Goal: Task Accomplishment & Management: Use online tool/utility

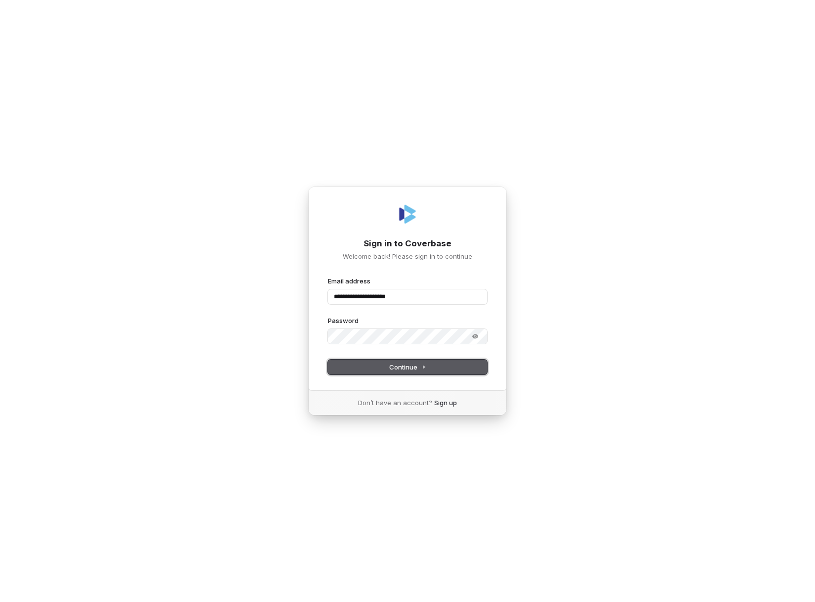
click at [433, 367] on button "Continue" at bounding box center [407, 366] width 159 height 15
type input "**********"
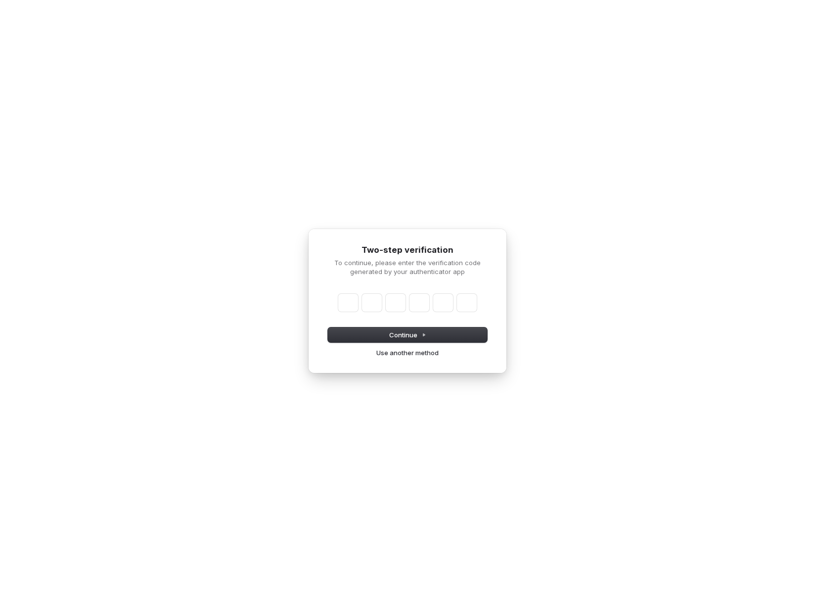
click at [346, 304] on input "Enter verification code" at bounding box center [407, 303] width 138 height 18
click at [348, 305] on input "Enter verification code" at bounding box center [417, 303] width 158 height 18
type input "******"
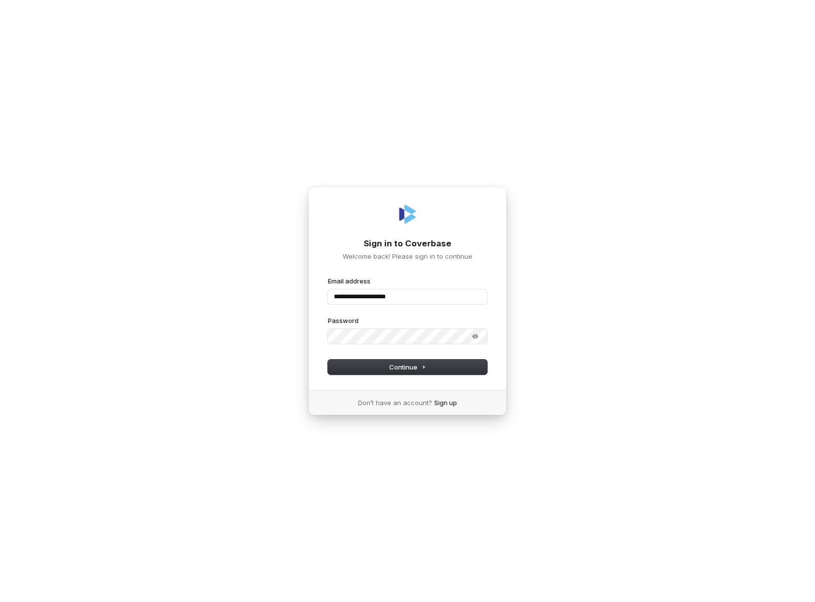
type input "**********"
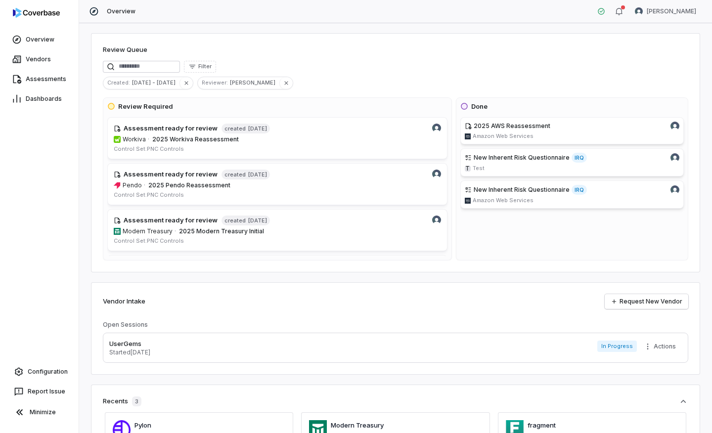
click at [50, 361] on div "Overview Vendors Assessments Dashboards Configuration Report Issue Minimize" at bounding box center [39, 216] width 79 height 433
click at [49, 373] on link "Configuration" at bounding box center [39, 372] width 71 height 18
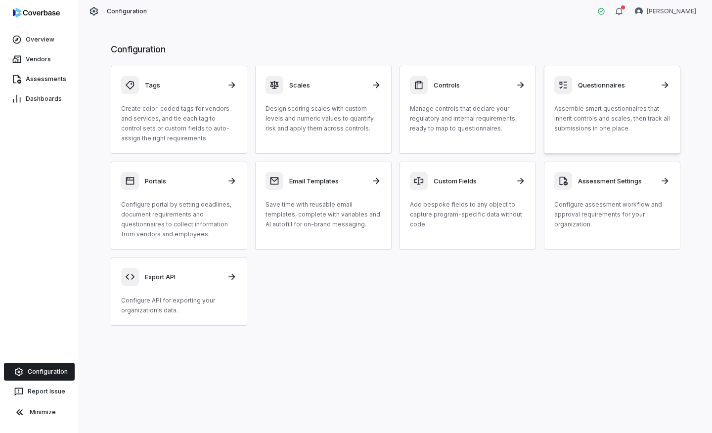
click at [612, 123] on p "Assemble smart questionnaires that inherit controls and scales, then track all …" at bounding box center [612, 119] width 116 height 30
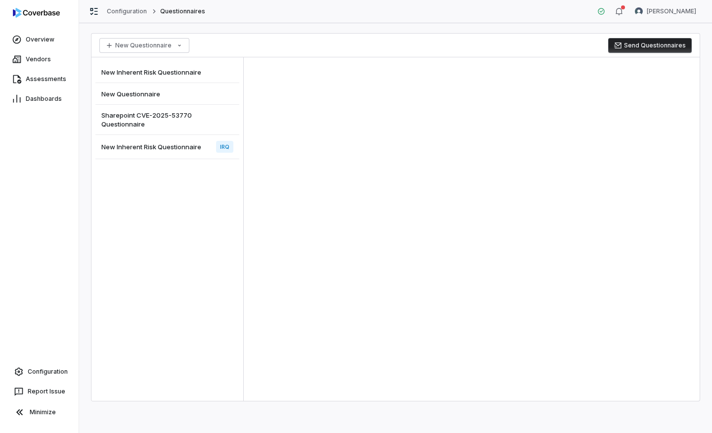
click at [173, 155] on div "New Inherent Risk Questionnaire IRQ" at bounding box center [167, 147] width 144 height 24
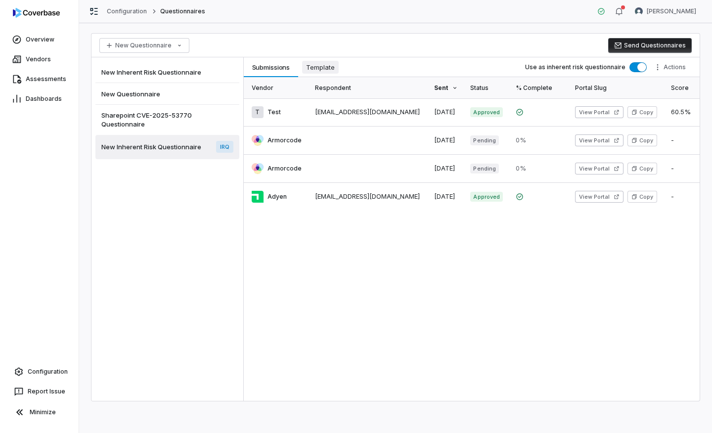
click at [325, 71] on span "Template" at bounding box center [320, 67] width 37 height 13
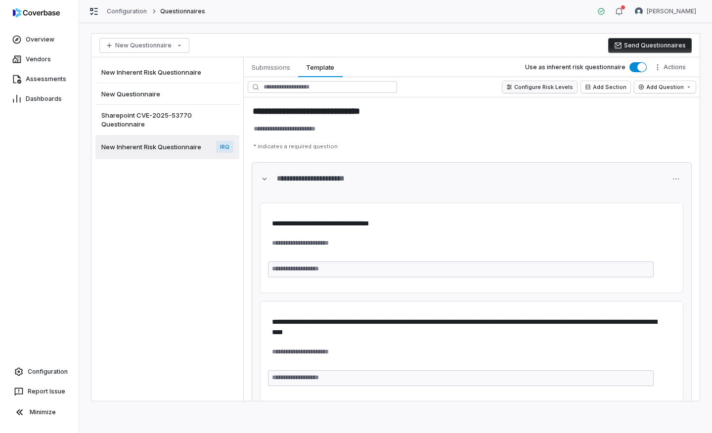
click at [547, 86] on button "Configure Risk Levels" at bounding box center [539, 87] width 75 height 12
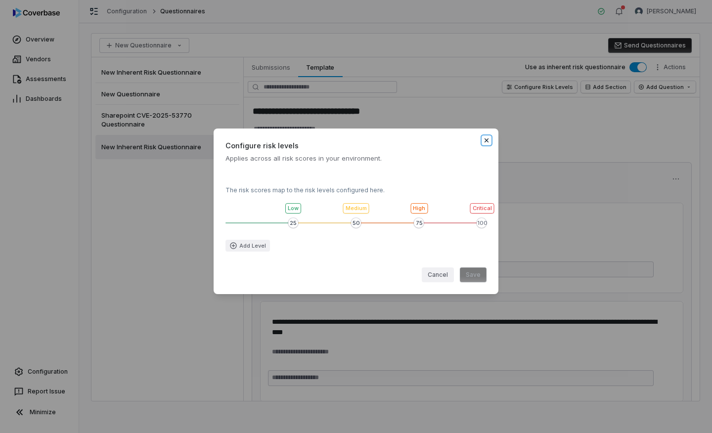
click at [488, 140] on icon "button" at bounding box center [486, 140] width 8 height 8
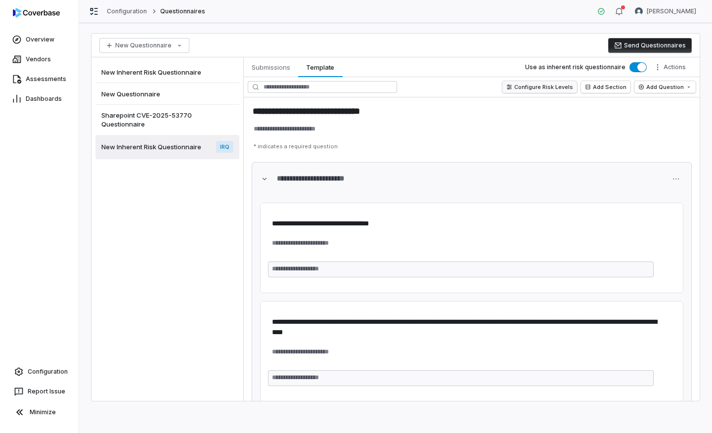
click at [535, 91] on button "Configure Risk Levels" at bounding box center [539, 87] width 75 height 12
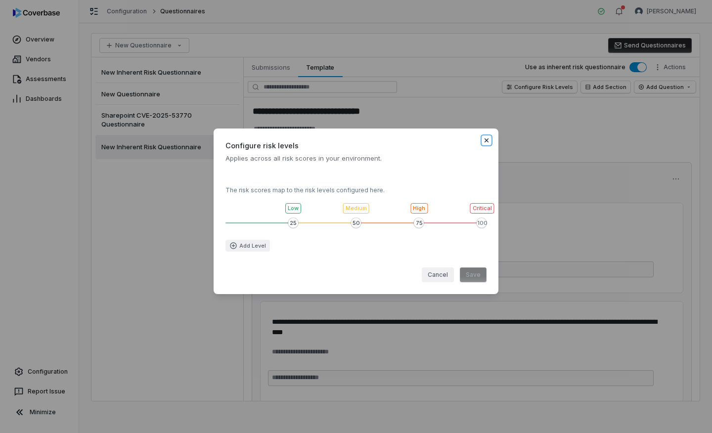
click at [485, 139] on icon "button" at bounding box center [486, 140] width 4 height 4
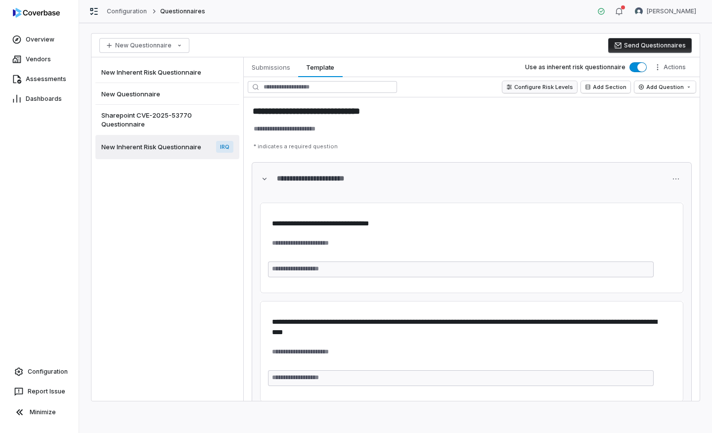
click at [553, 84] on button "Configure Risk Levels" at bounding box center [539, 87] width 75 height 12
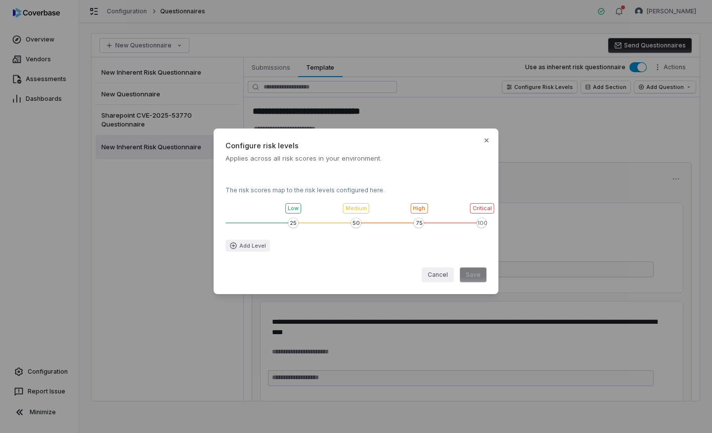
click at [619, 212] on div "Configure risk levels Applies across all risk scores in your environment. The r…" at bounding box center [356, 217] width 712 height 208
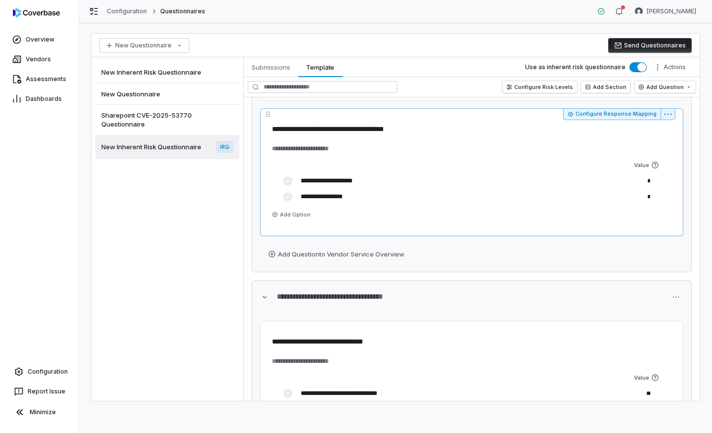
scroll to position [480, 0]
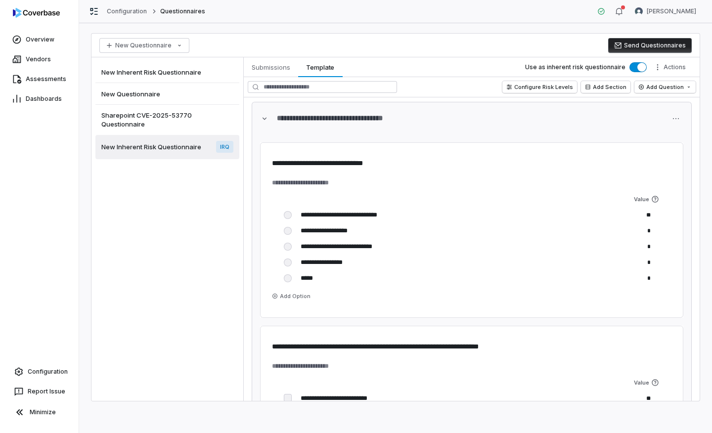
type textarea "*"
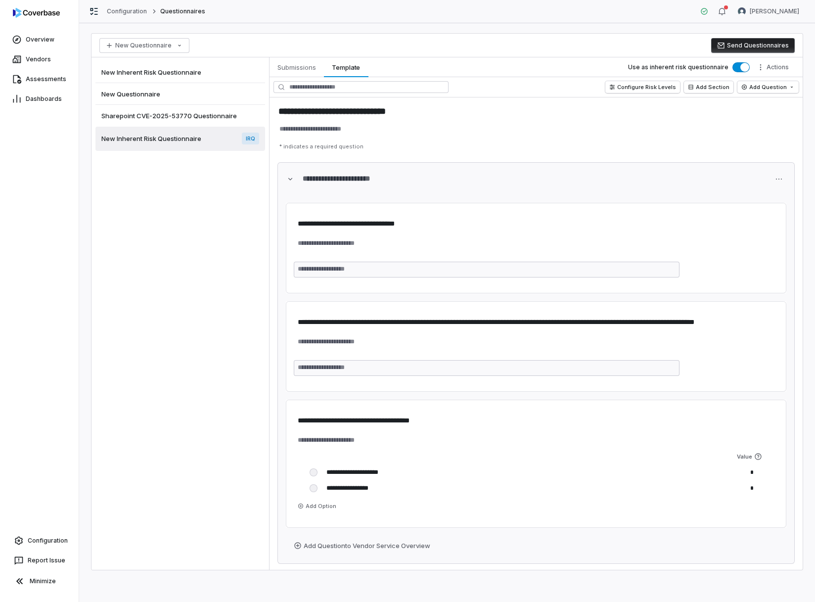
type textarea "*"
